Goal: Browse casually

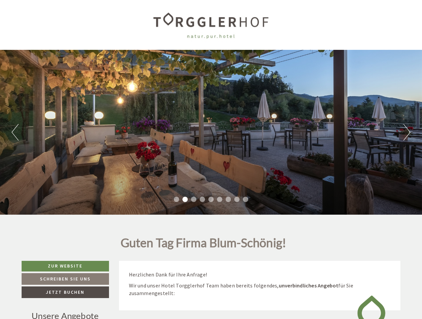
scroll to position [154, 0]
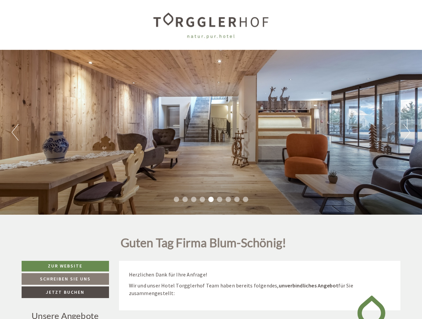
click at [211, 160] on div "Previous Next 1 2 3 4 5 6 7 8 9" at bounding box center [211, 132] width 422 height 165
click at [15, 132] on button "Previous" at bounding box center [15, 132] width 7 height 17
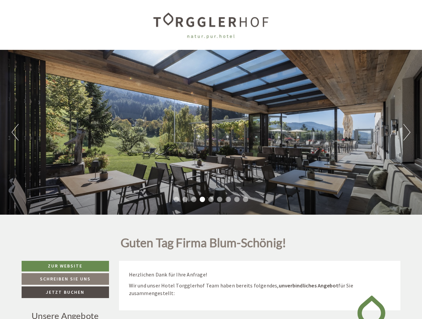
click at [211, 132] on div "Previous Next 1 2 3 4 5 6 7 8 9" at bounding box center [211, 132] width 422 height 165
click at [407, 132] on button "Next" at bounding box center [406, 132] width 7 height 17
click at [176, 199] on li "1" at bounding box center [176, 199] width 5 height 5
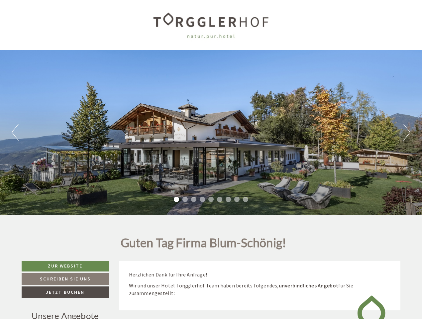
click at [185, 199] on li "2" at bounding box center [184, 199] width 5 height 5
click at [194, 199] on li "3" at bounding box center [193, 199] width 5 height 5
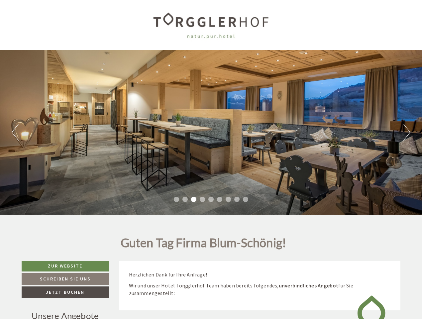
click at [202, 199] on li "4" at bounding box center [202, 199] width 5 height 5
click at [211, 199] on li "5" at bounding box center [210, 199] width 5 height 5
click at [220, 199] on li "6" at bounding box center [219, 199] width 5 height 5
